Goal: Information Seeking & Learning: Learn about a topic

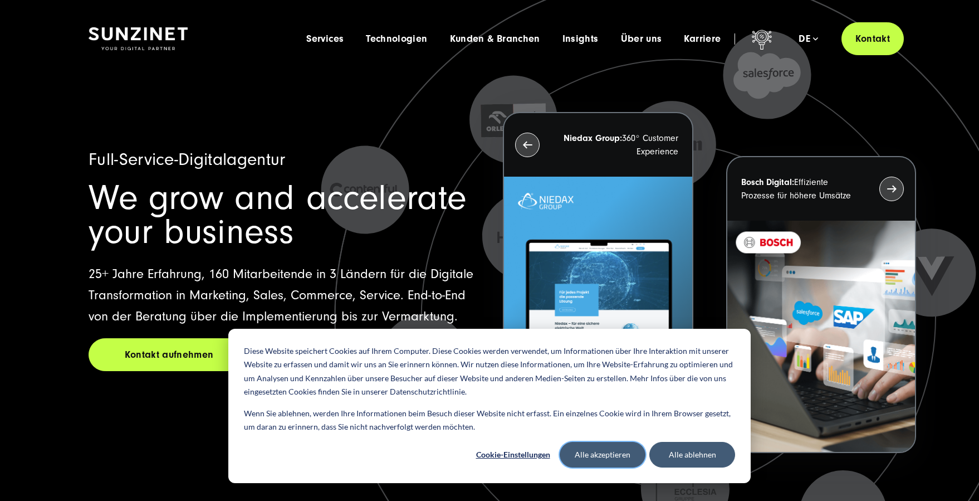
click at [623, 451] on button "Alle akzeptieren" at bounding box center [603, 455] width 86 height 26
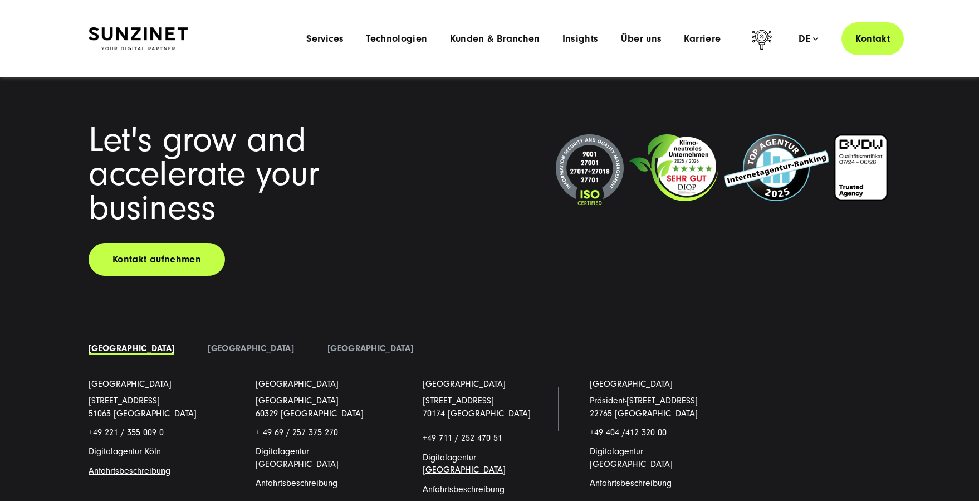
scroll to position [8471, 0]
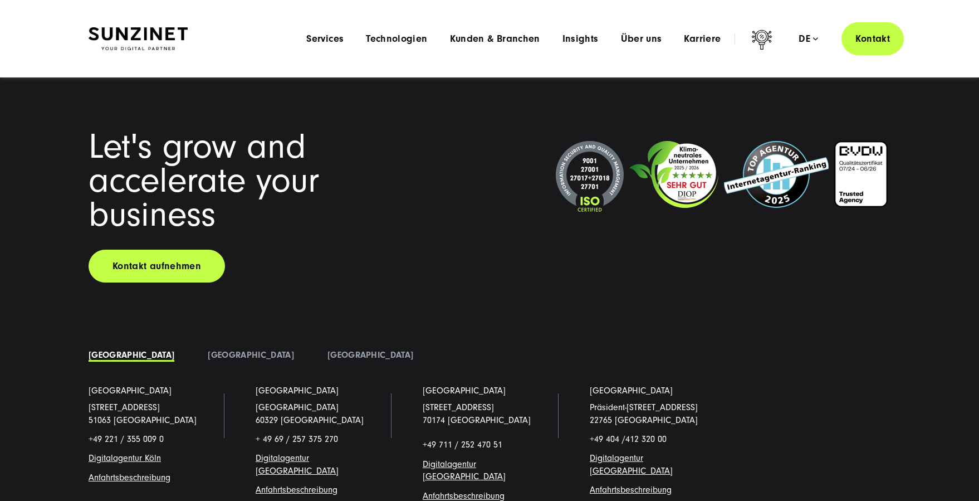
click at [593, 184] on img at bounding box center [590, 177] width 68 height 72
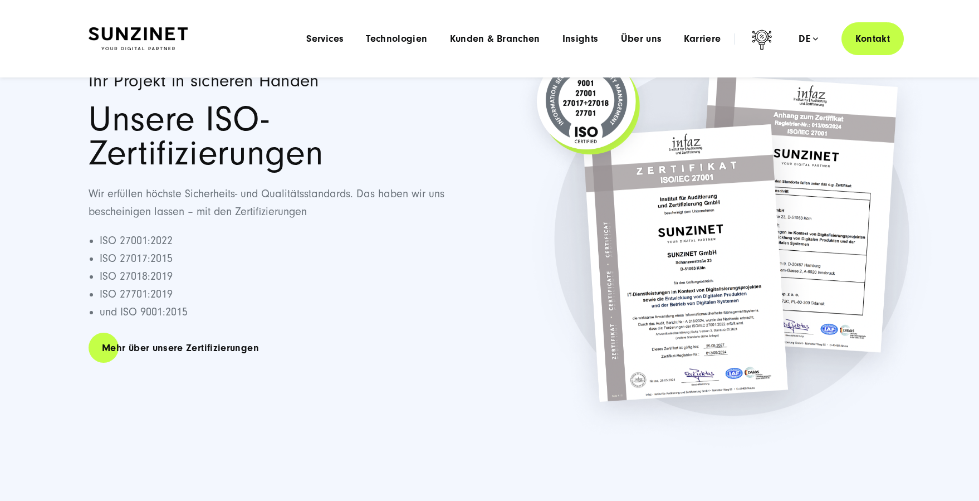
scroll to position [126, 0]
click at [192, 346] on link "Mehr über unsere Zertifizierungen" at bounding box center [181, 348] width 184 height 32
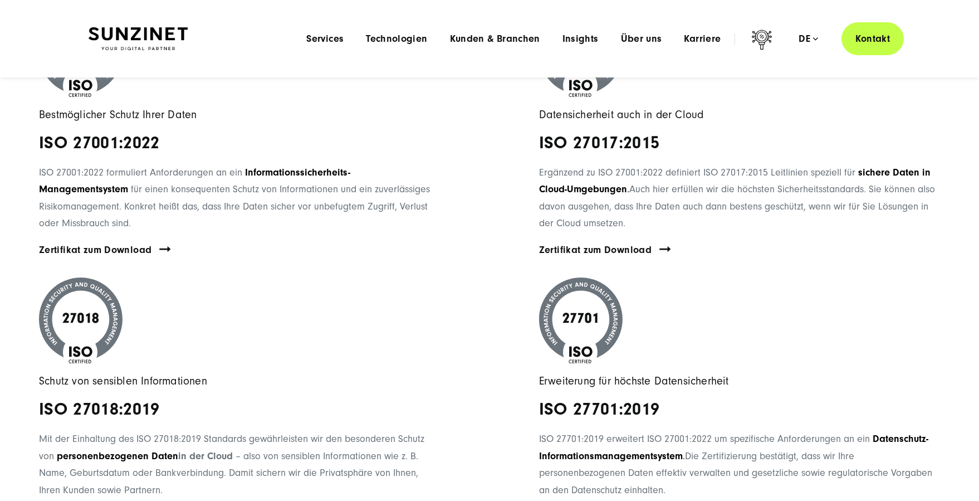
scroll to position [1085, 0]
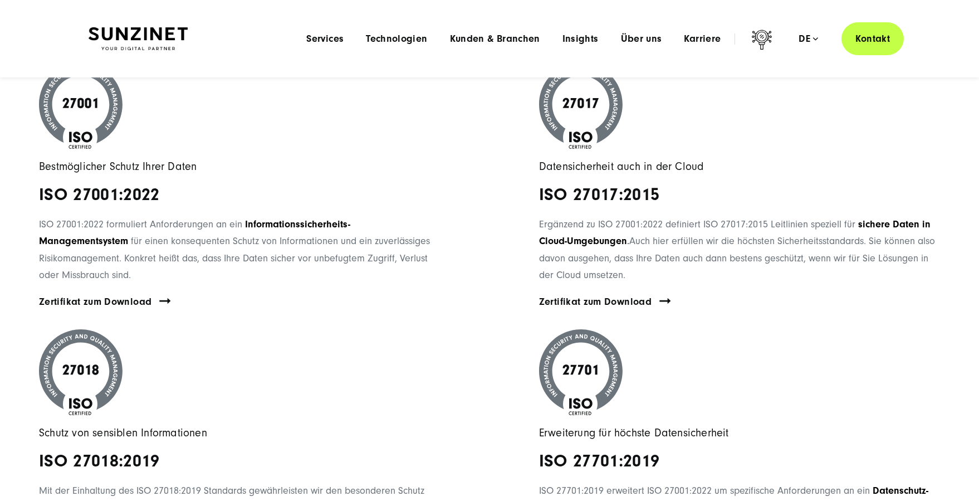
drag, startPoint x: 39, startPoint y: 193, endPoint x: 182, endPoint y: 271, distance: 163.3
click at [182, 271] on span "Bestmöglicher Schutz Ihrer Daten ISO 27001:2022 ISO 27001:2022 formuliert Anfor…" at bounding box center [239, 173] width 401 height 222
copy span "ISO 27001:2022 ISO 27001:2022 formuliert Anforderungen an ein Informationssiche…"
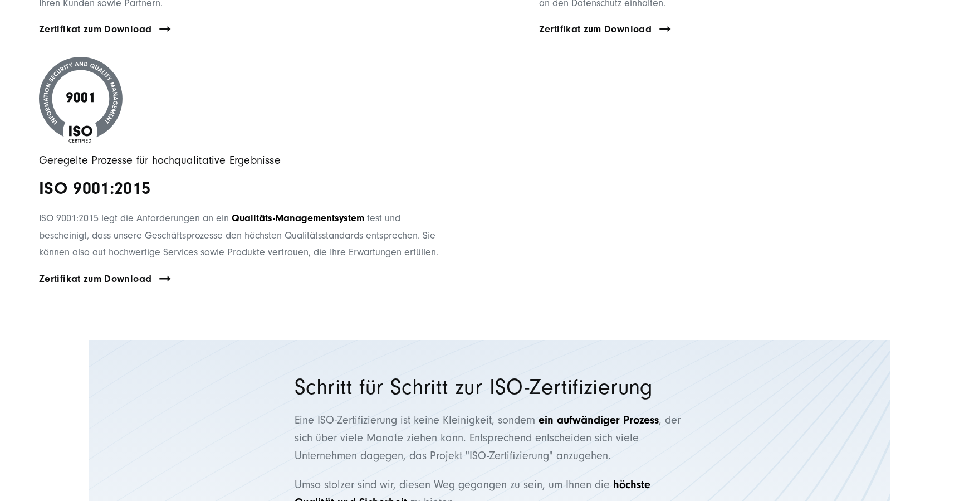
scroll to position [1628, 0]
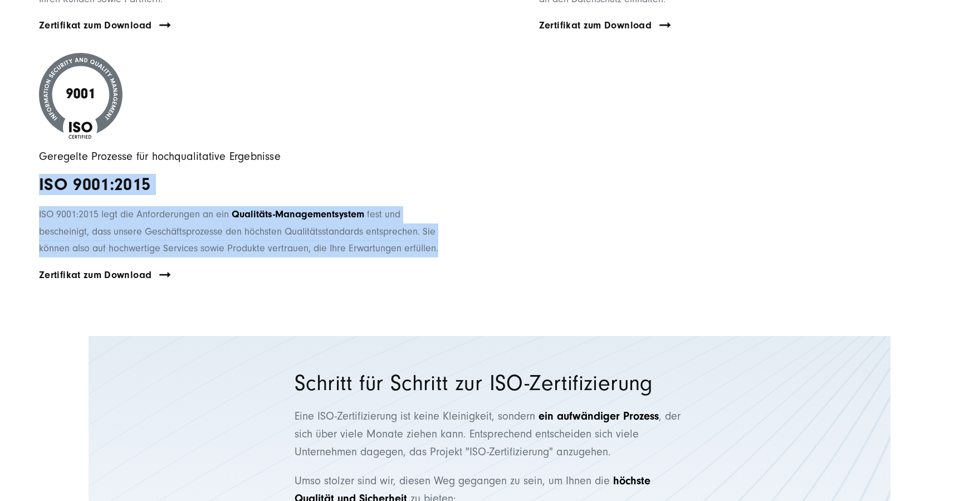
drag, startPoint x: 37, startPoint y: 176, endPoint x: 444, endPoint y: 243, distance: 412.1
click at [444, 243] on div "Geregelte Prozesse für hochqualitative Ergebnisse ISO 9001:2015 ISO 9001:2015 l…" at bounding box center [239, 178] width 479 height 250
copy span "ISO 9001:2015 ISO 9001:2015 legt die Anforderungen an ein Qualitäts-Managements…"
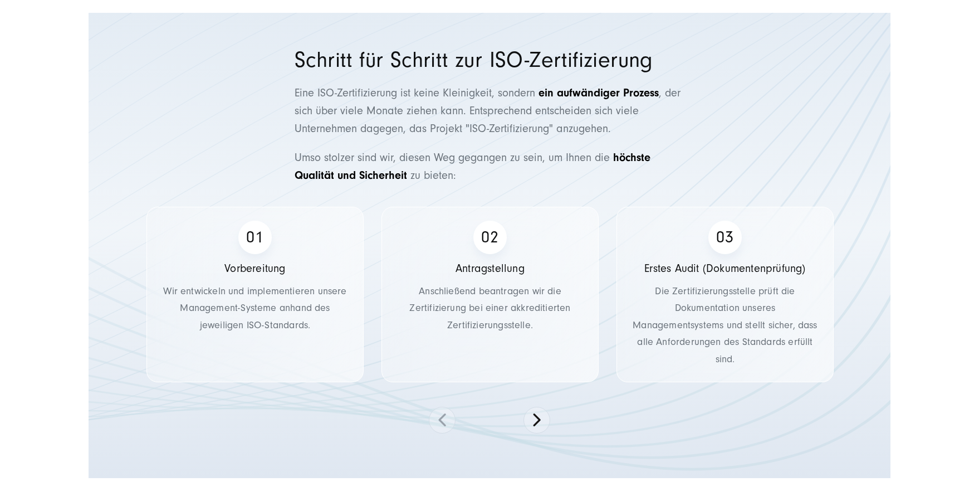
scroll to position [1961, 0]
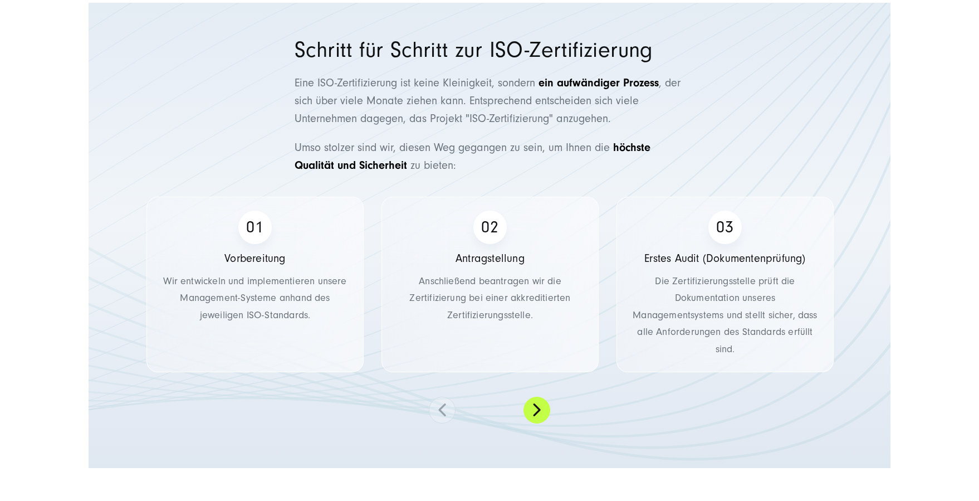
click at [537, 404] on button at bounding box center [537, 410] width 27 height 27
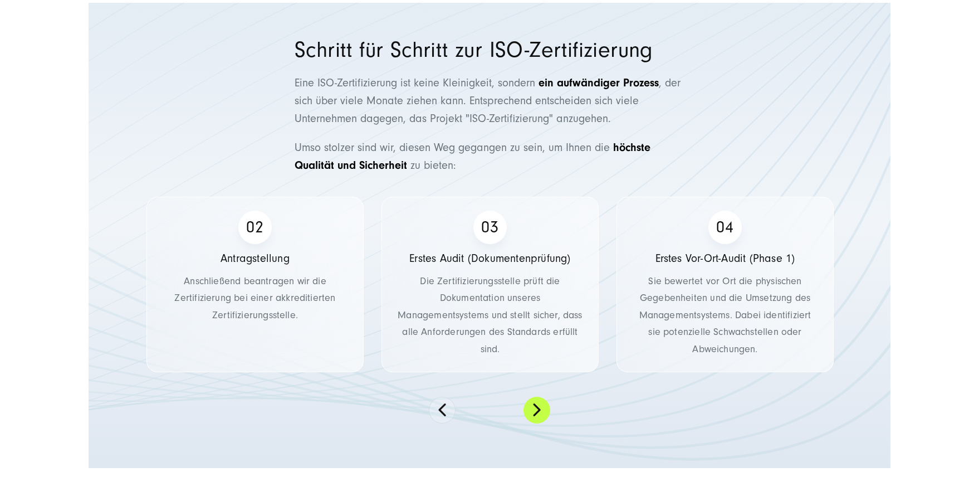
click at [537, 404] on button at bounding box center [537, 410] width 27 height 27
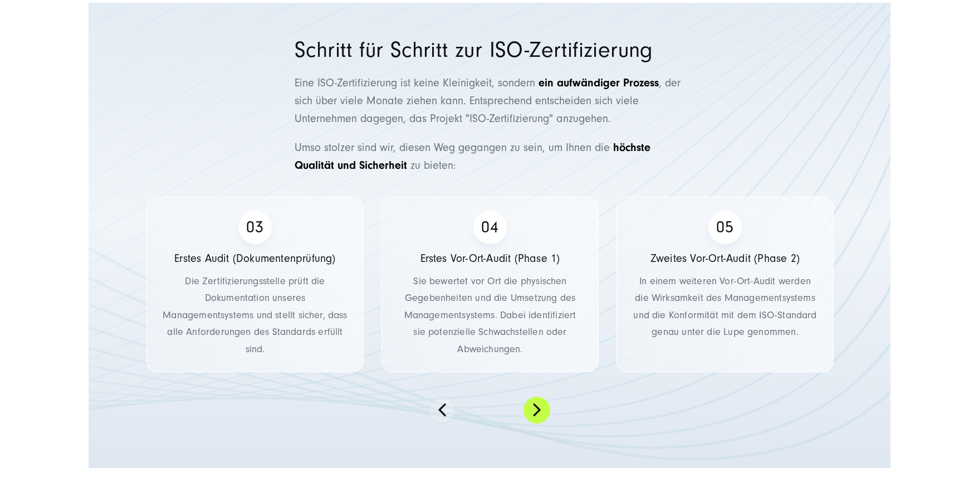
click at [537, 404] on button at bounding box center [537, 410] width 27 height 27
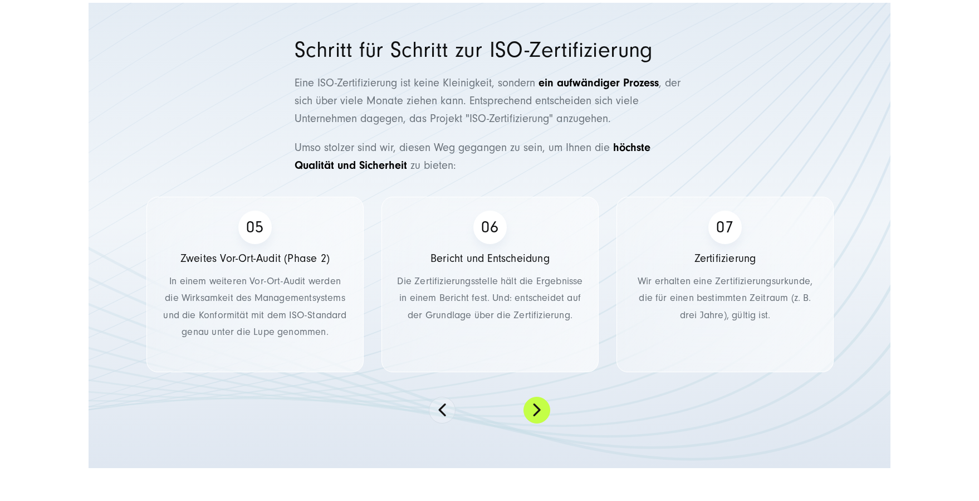
click at [537, 404] on button at bounding box center [537, 410] width 27 height 27
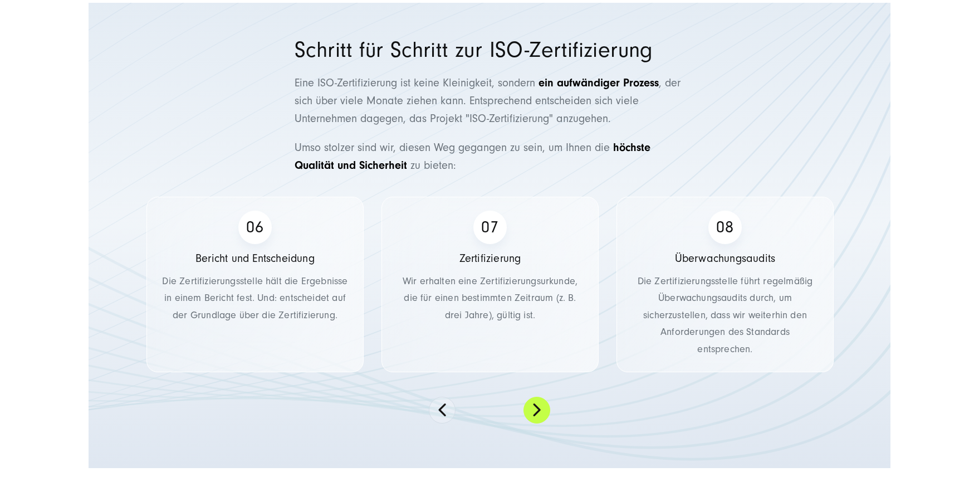
click at [537, 404] on button at bounding box center [537, 410] width 27 height 27
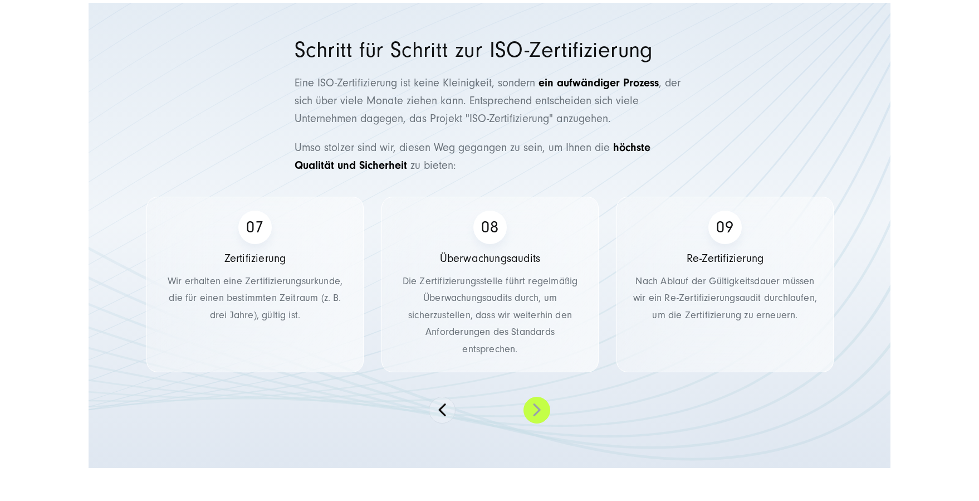
click at [537, 404] on button at bounding box center [537, 410] width 27 height 27
click at [444, 403] on button at bounding box center [442, 410] width 27 height 27
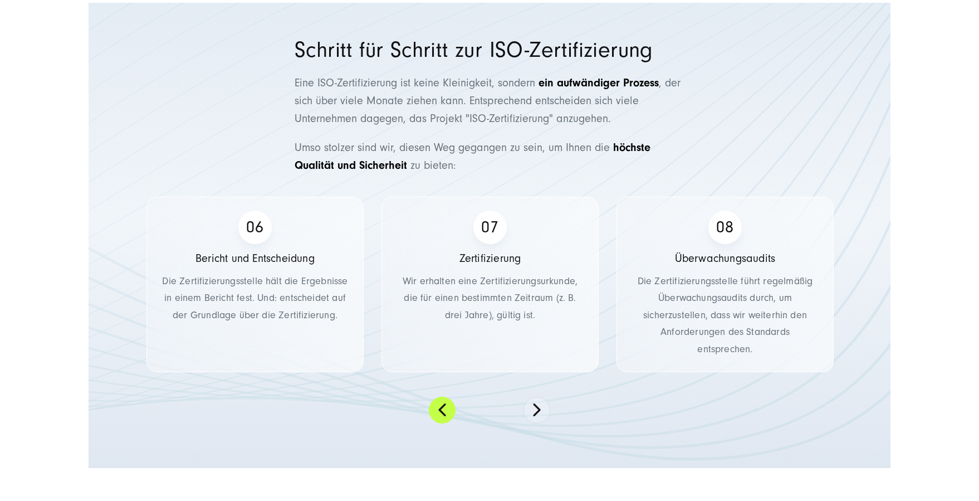
click at [444, 403] on button at bounding box center [442, 410] width 27 height 27
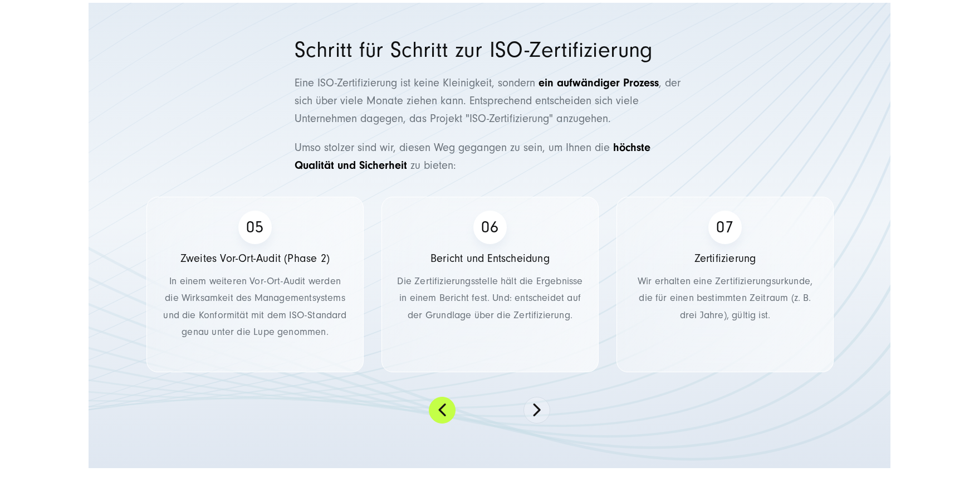
click at [444, 403] on button at bounding box center [442, 410] width 27 height 27
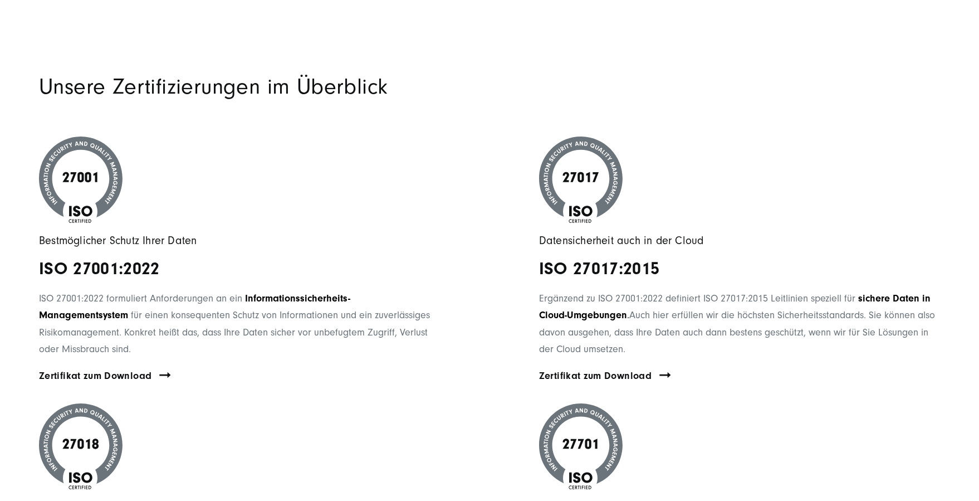
scroll to position [1013, 0]
